Goal: Task Accomplishment & Management: Manage account settings

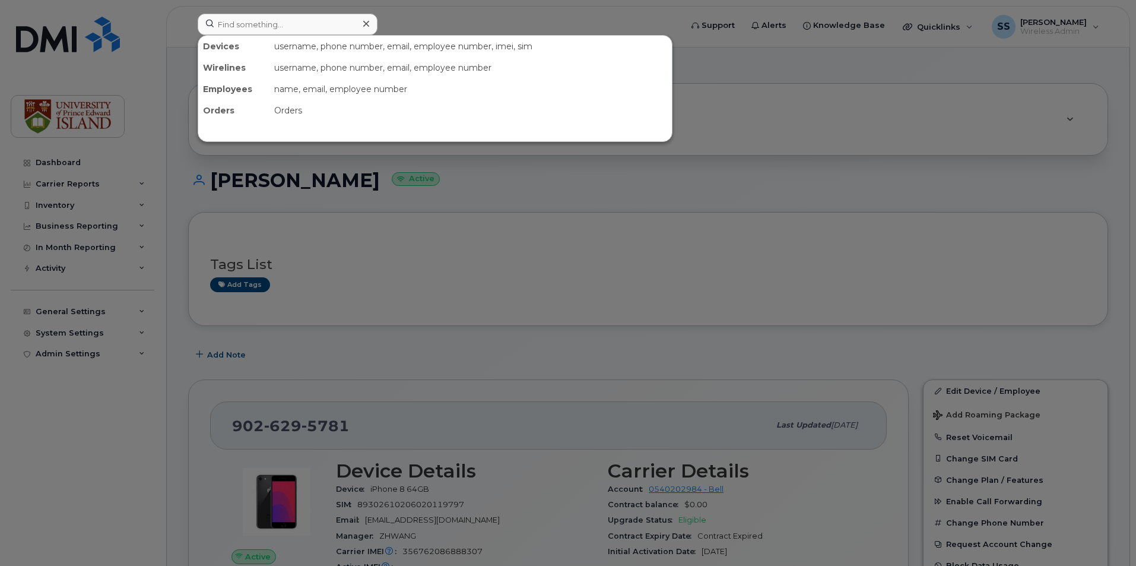
scroll to position [119, 0]
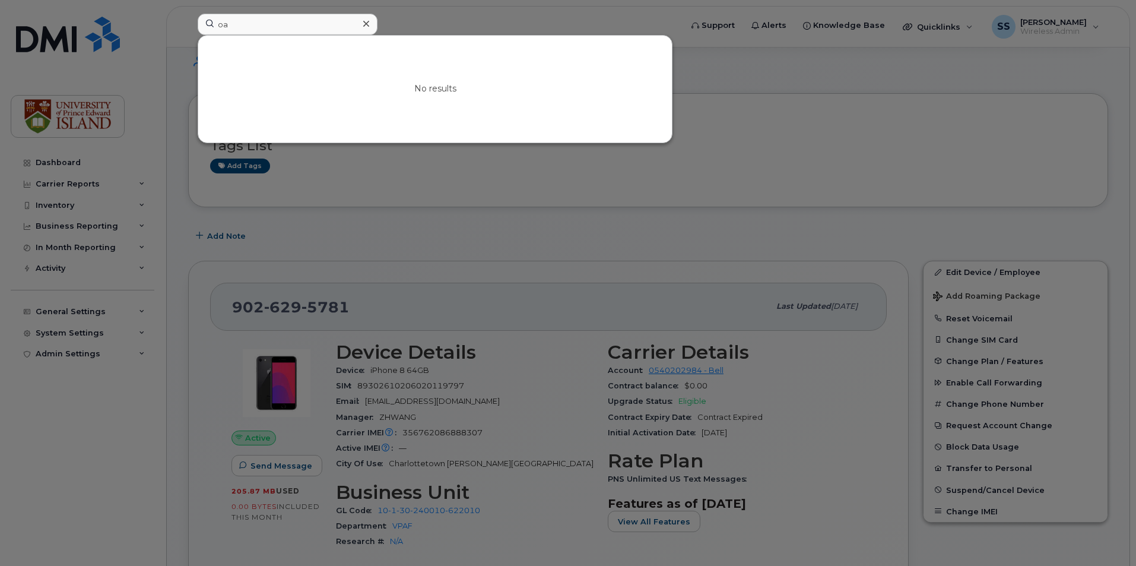
type input "o"
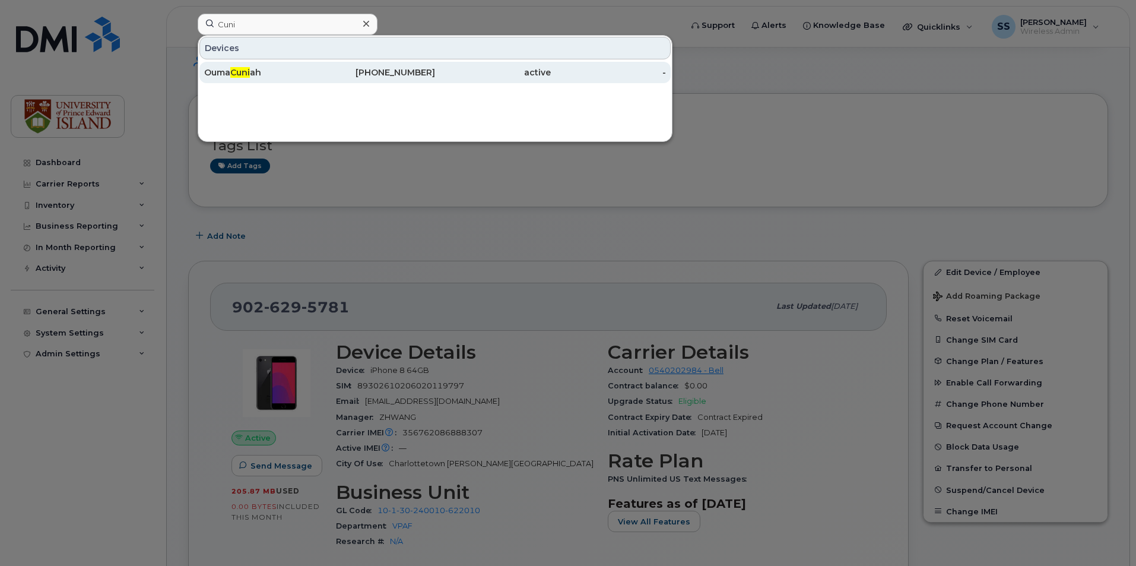
type input "Cuni"
click at [267, 81] on div "Ouma Cuni ah" at bounding box center [262, 72] width 116 height 21
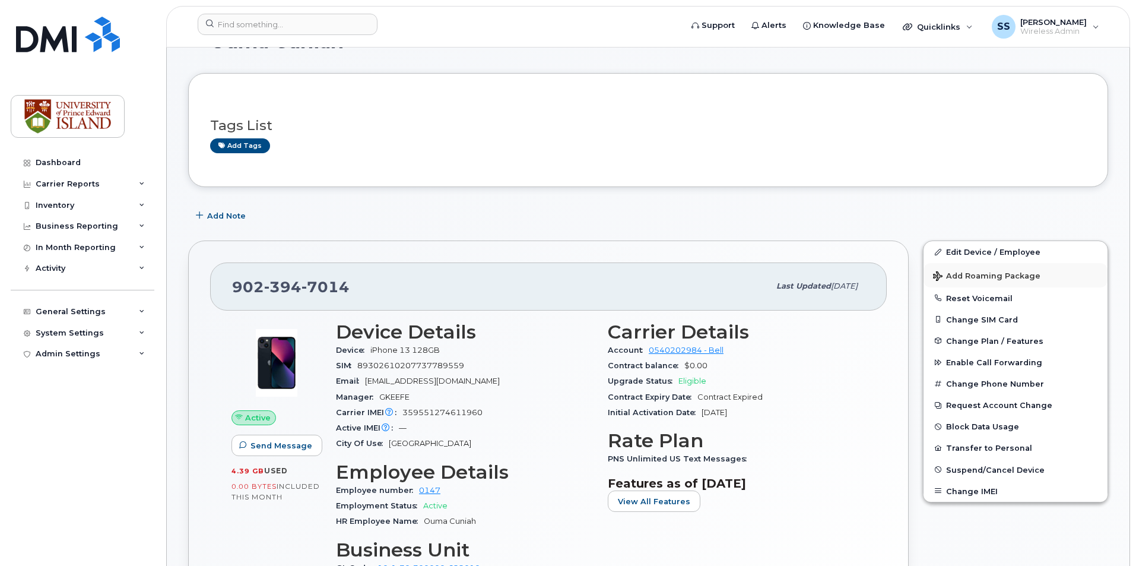
scroll to position [59, 0]
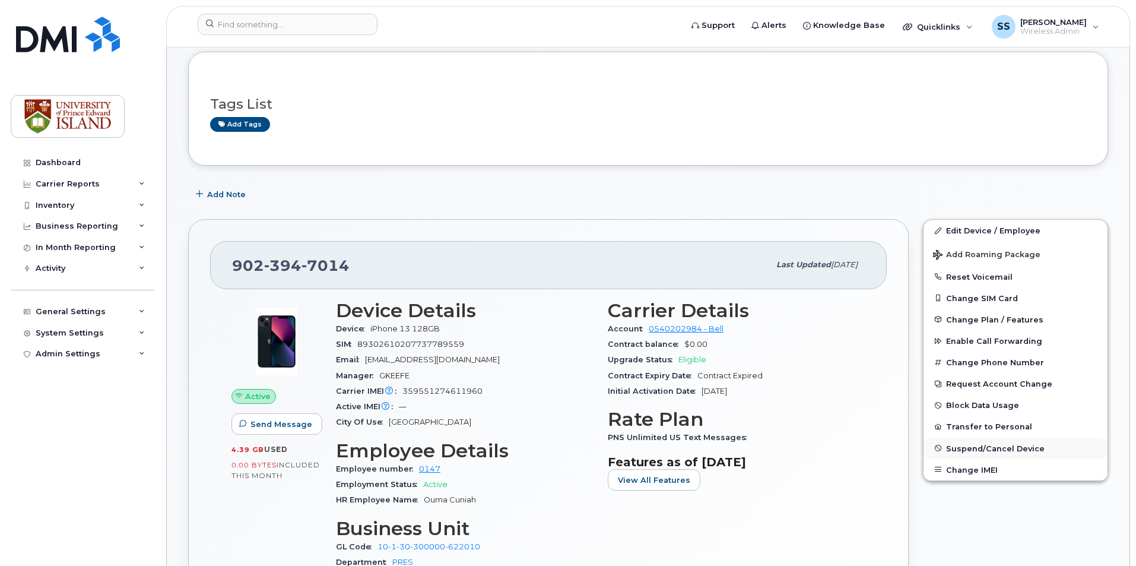
click at [986, 447] on span "Suspend/Cancel Device" at bounding box center [995, 447] width 99 height 9
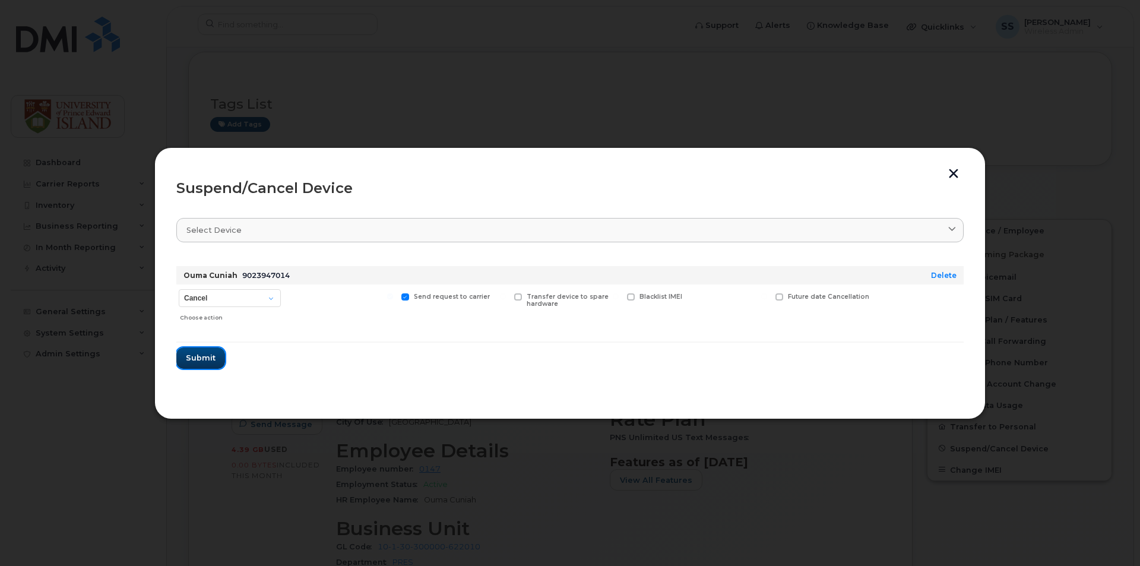
click at [206, 357] on span "Submit" at bounding box center [201, 357] width 30 height 11
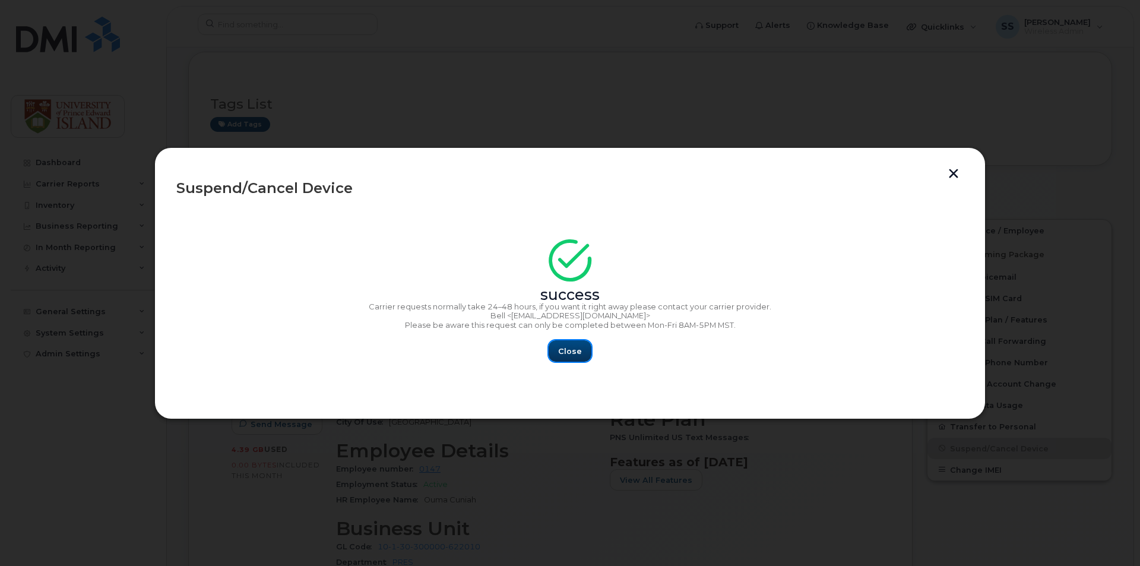
click at [569, 346] on span "Close" at bounding box center [570, 350] width 24 height 11
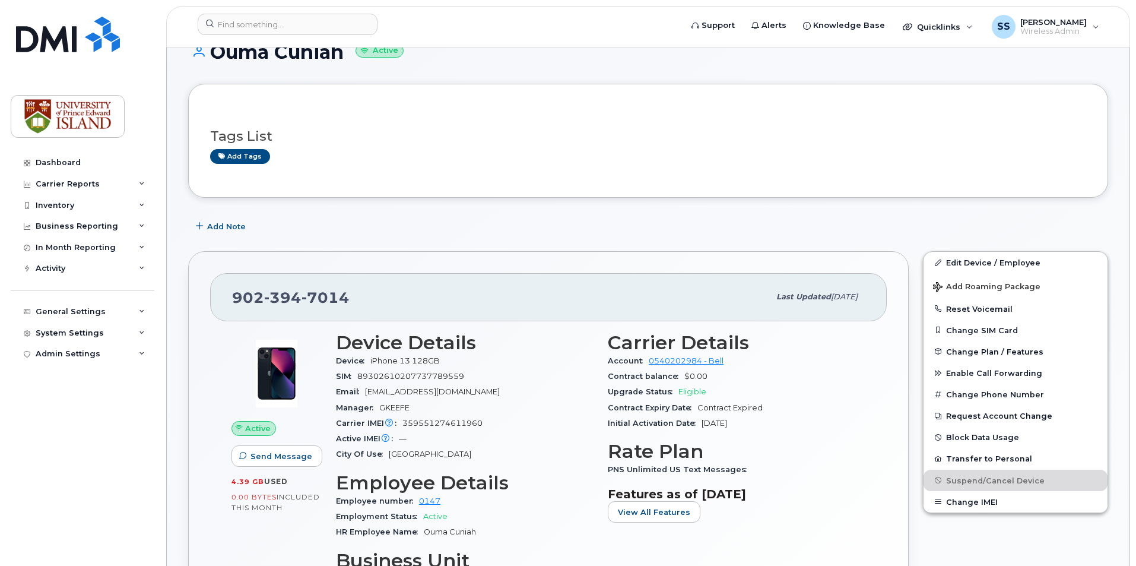
scroll to position [0, 0]
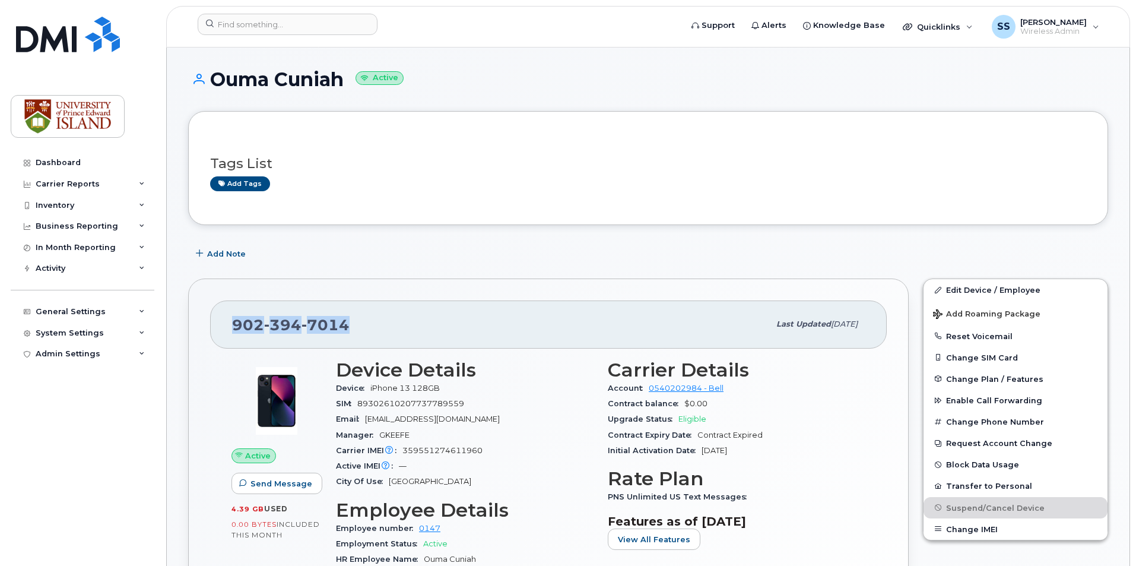
drag, startPoint x: 351, startPoint y: 323, endPoint x: 193, endPoint y: 329, distance: 158.6
click at [193, 329] on div "902 394 7014 Last updated Sep 11, 2025 Active Send Message 4.39 GB  used 0.00 B…" at bounding box center [548, 503] width 721 height 451
copy span "902 394 7014"
